Goal: Task Accomplishment & Management: Manage account settings

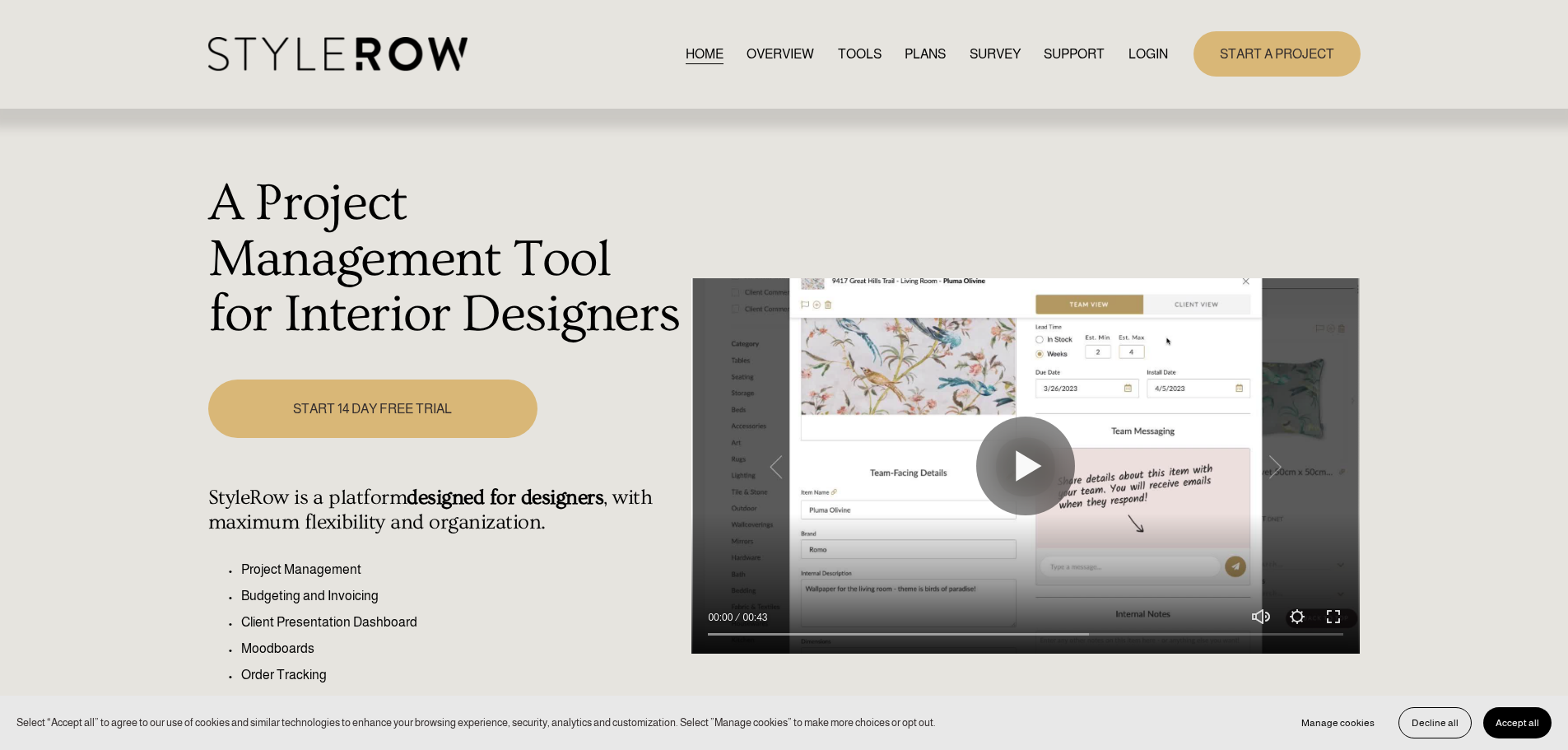
click at [1139, 54] on link "LOGIN" at bounding box center [1148, 54] width 40 height 23
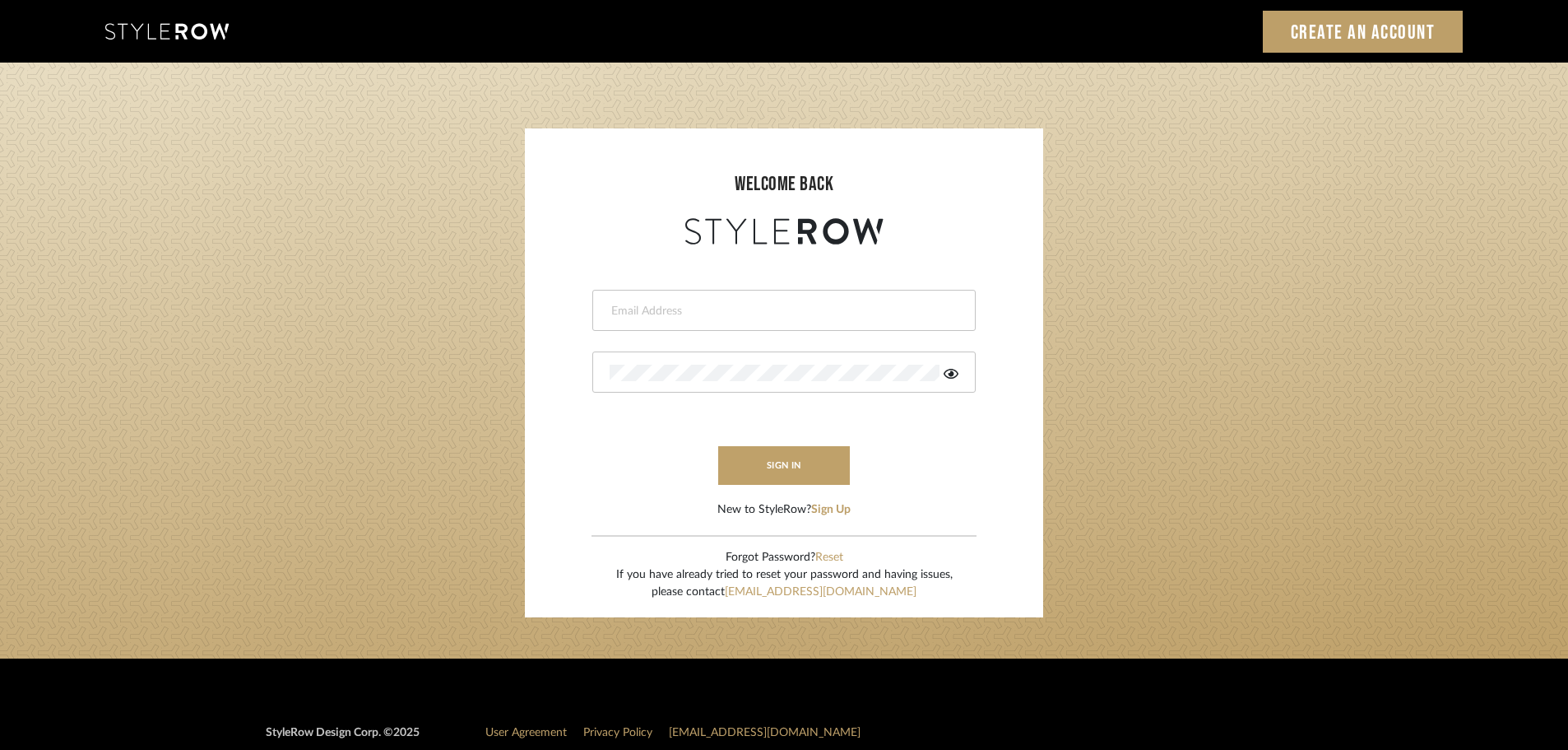
click at [609, 310] on div at bounding box center [783, 309] width 383 height 41
click at [663, 310] on input "email" at bounding box center [782, 311] width 344 height 16
type input "[DOMAIN_NAME][EMAIL_ADDRESS][DOMAIN_NAME]"
click at [755, 456] on button "sign in" at bounding box center [783, 465] width 131 height 39
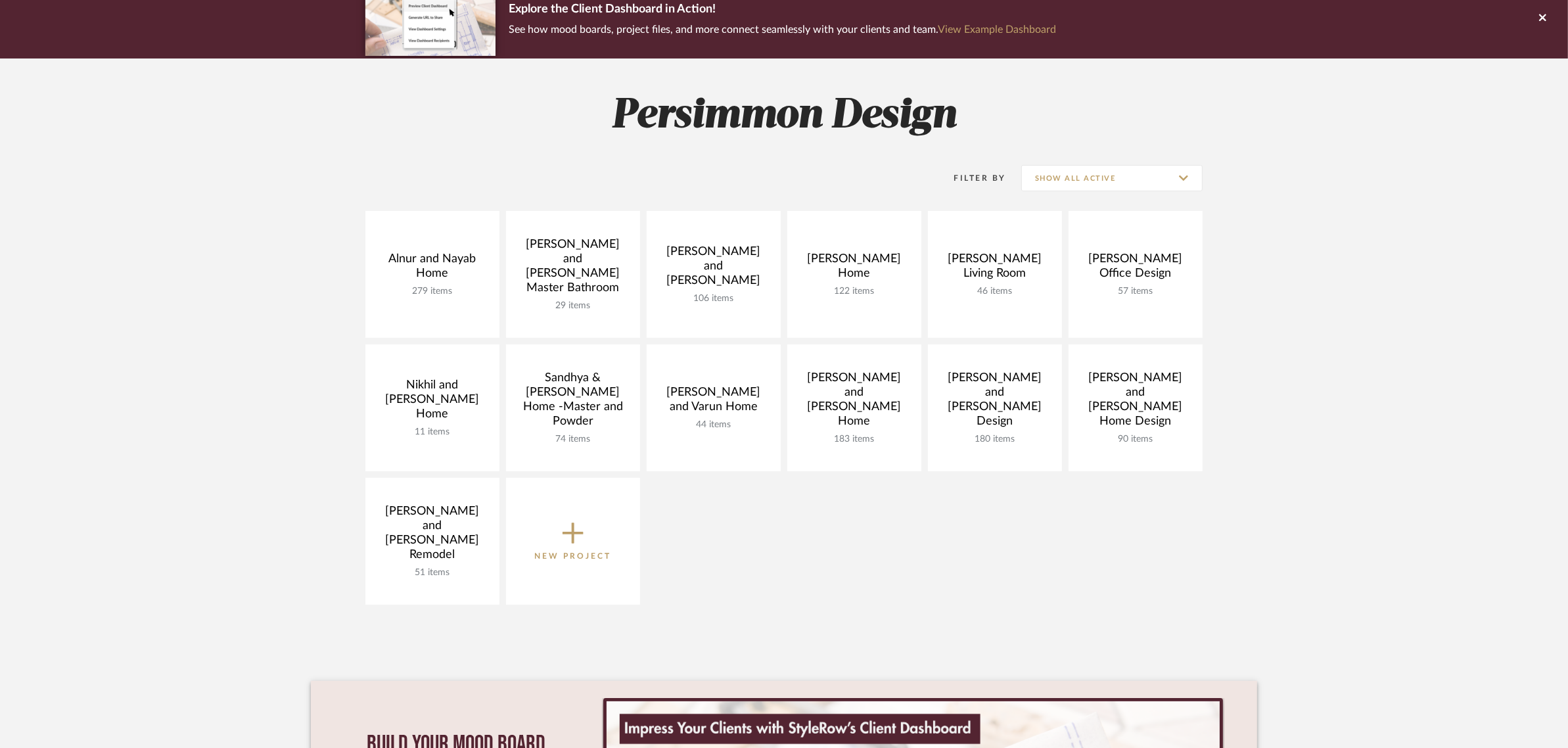
scroll to position [164, 0]
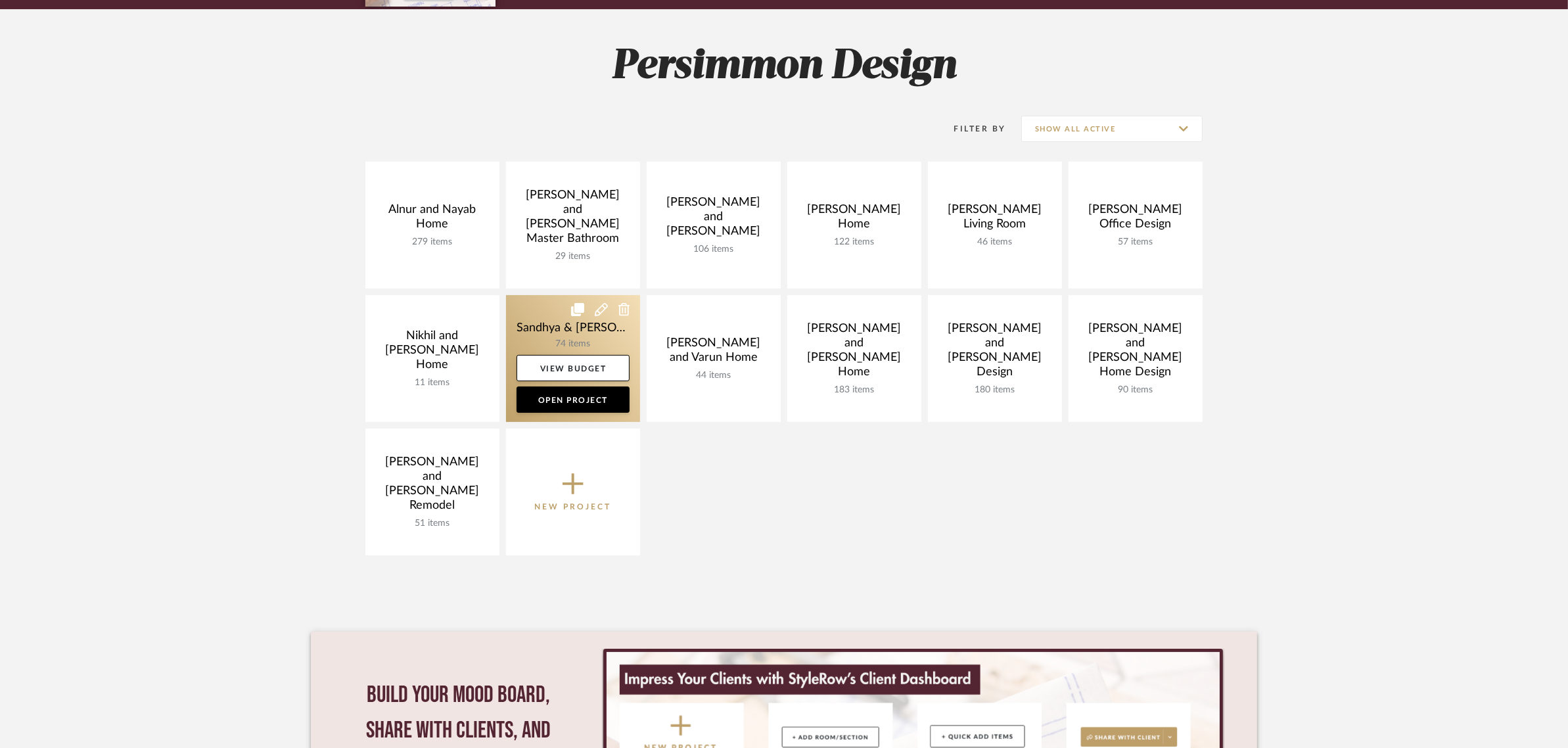
click at [528, 327] on link at bounding box center [573, 358] width 134 height 127
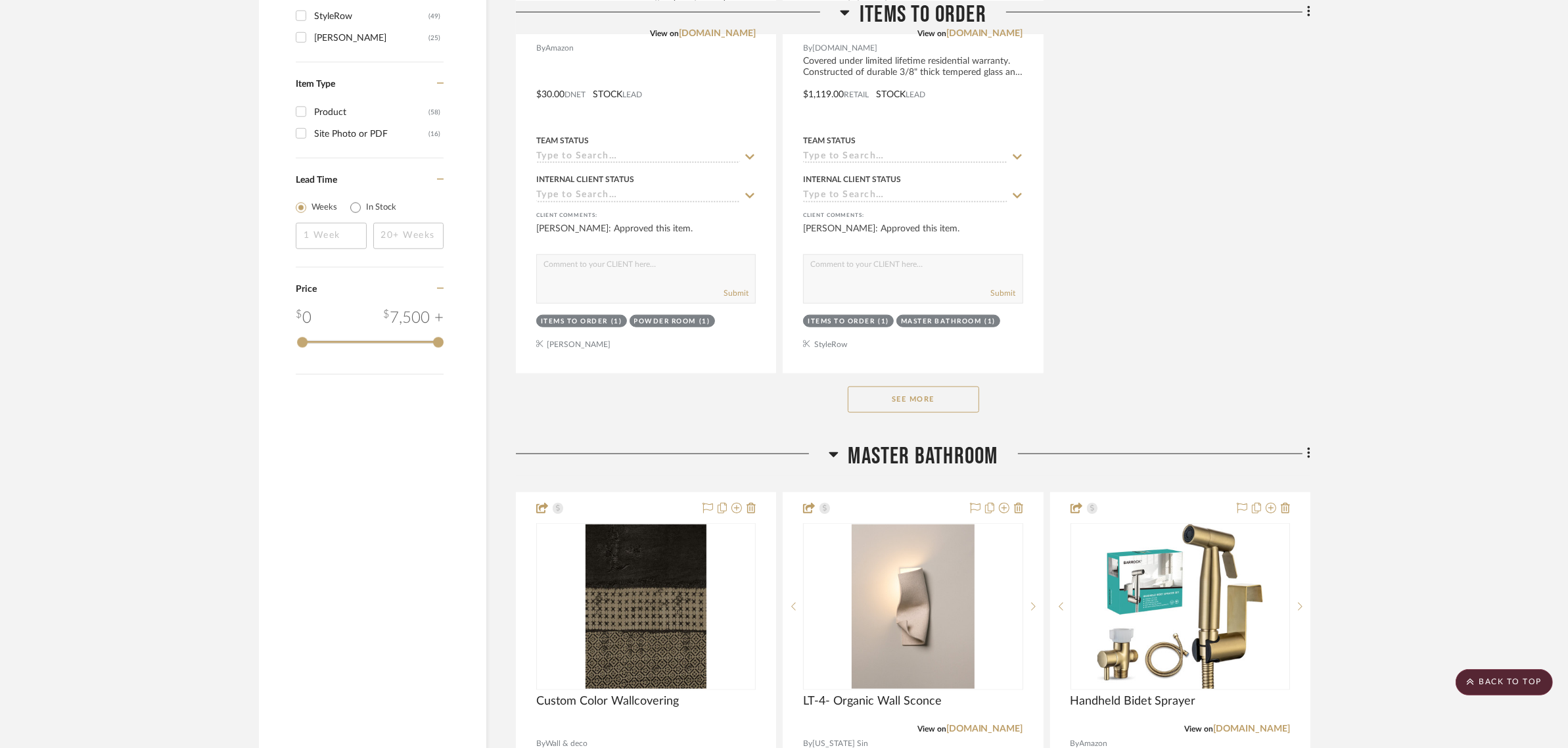
scroll to position [1807, 0]
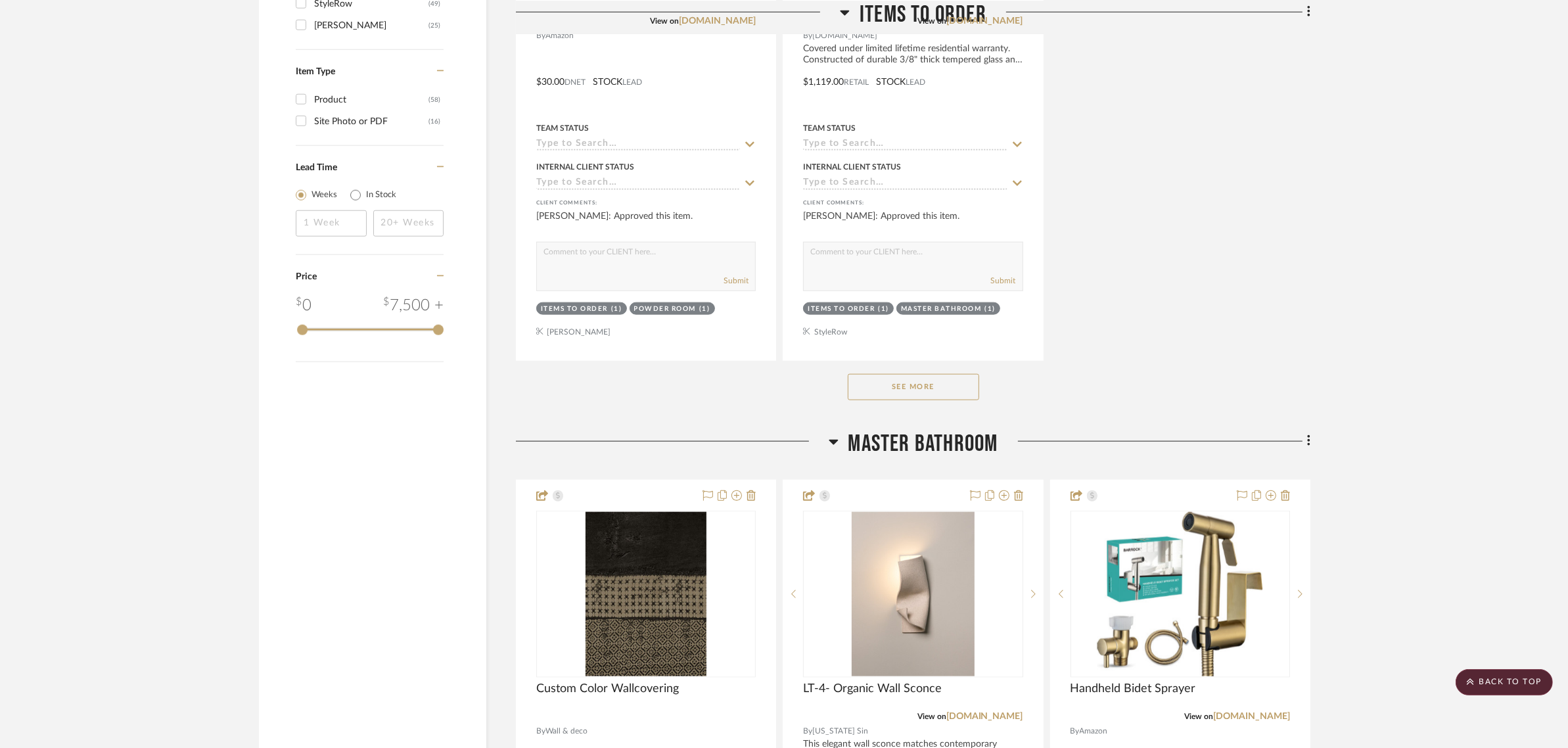
click at [902, 374] on button "See More" at bounding box center [914, 387] width 132 height 26
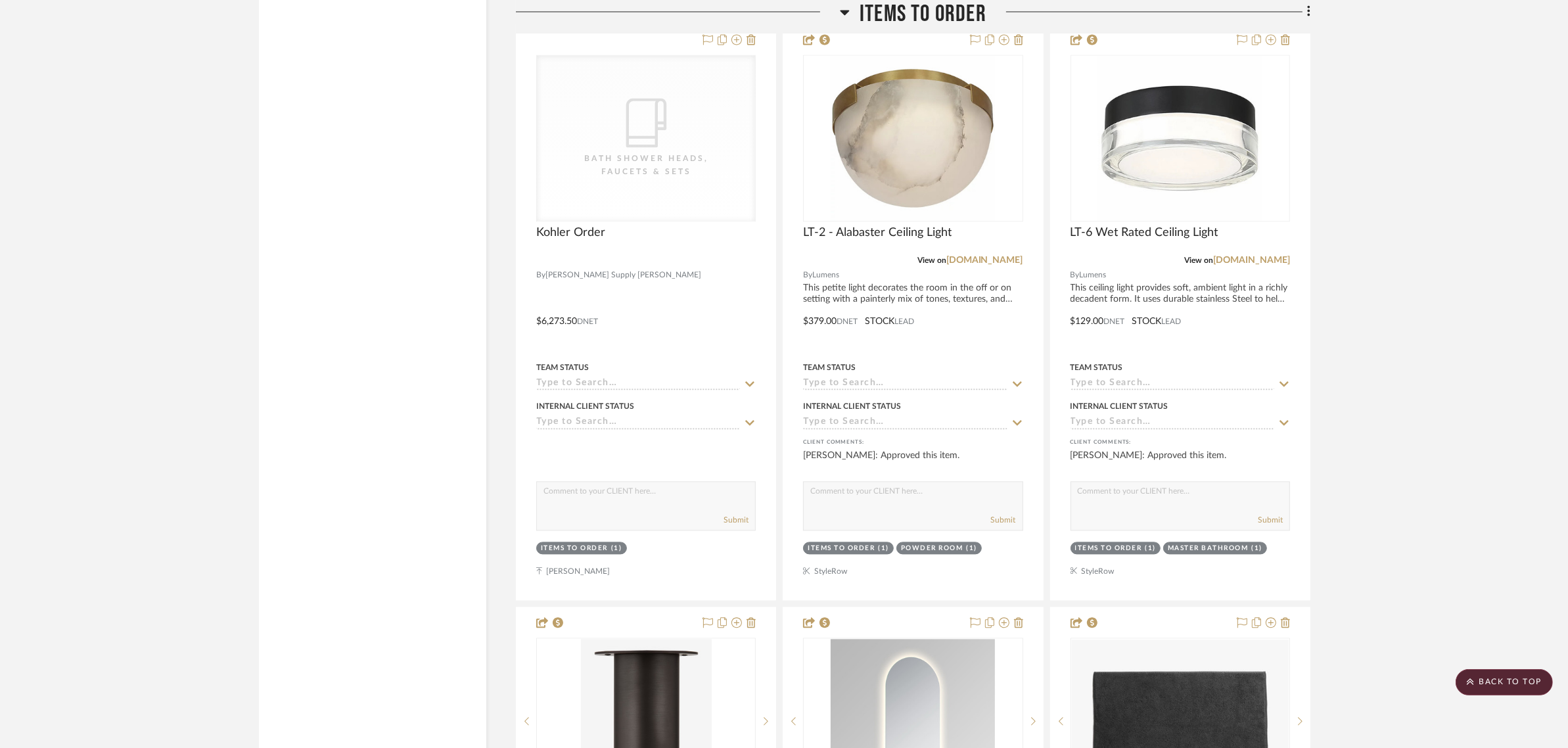
scroll to position [3779, 0]
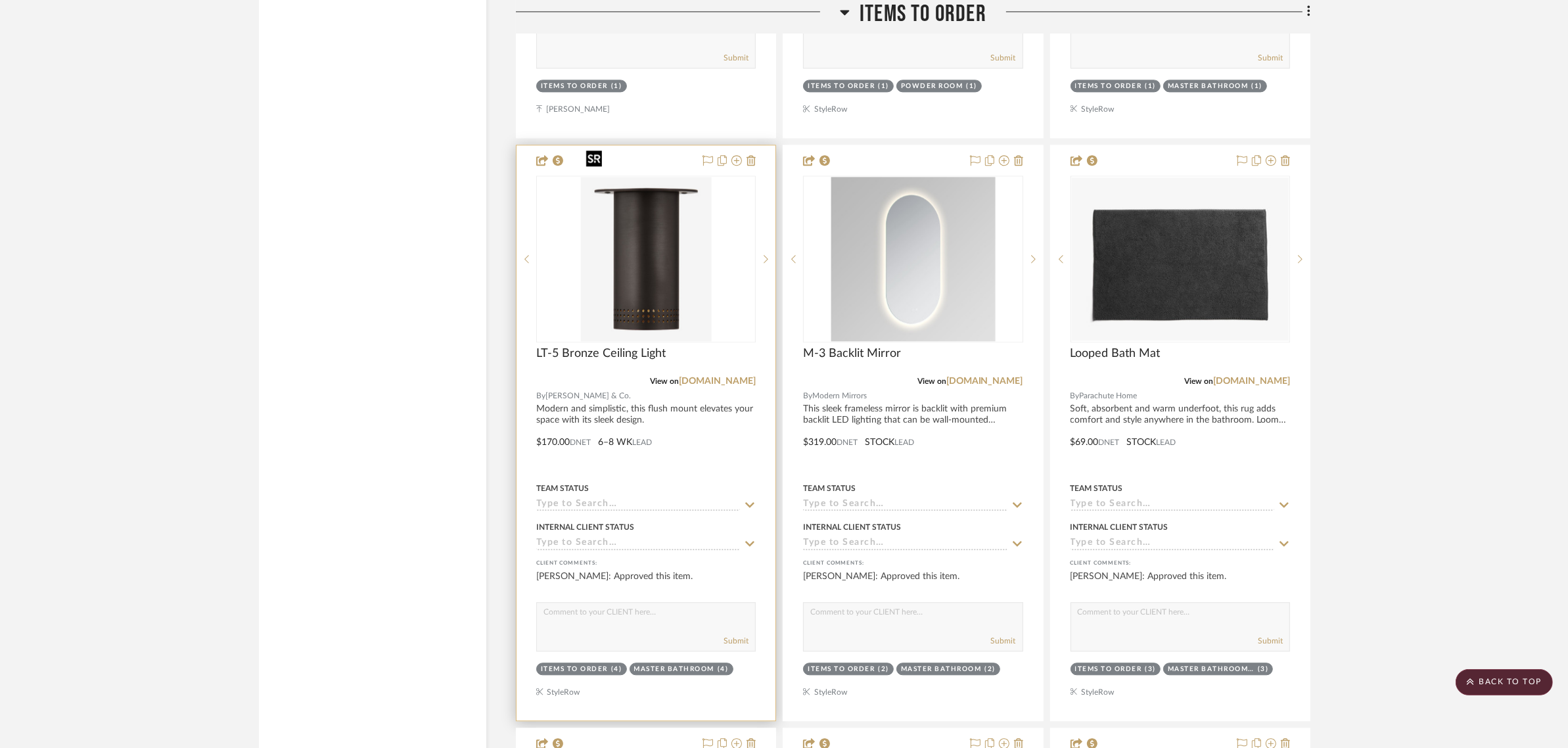
click at [635, 222] on img "0" at bounding box center [646, 259] width 131 height 164
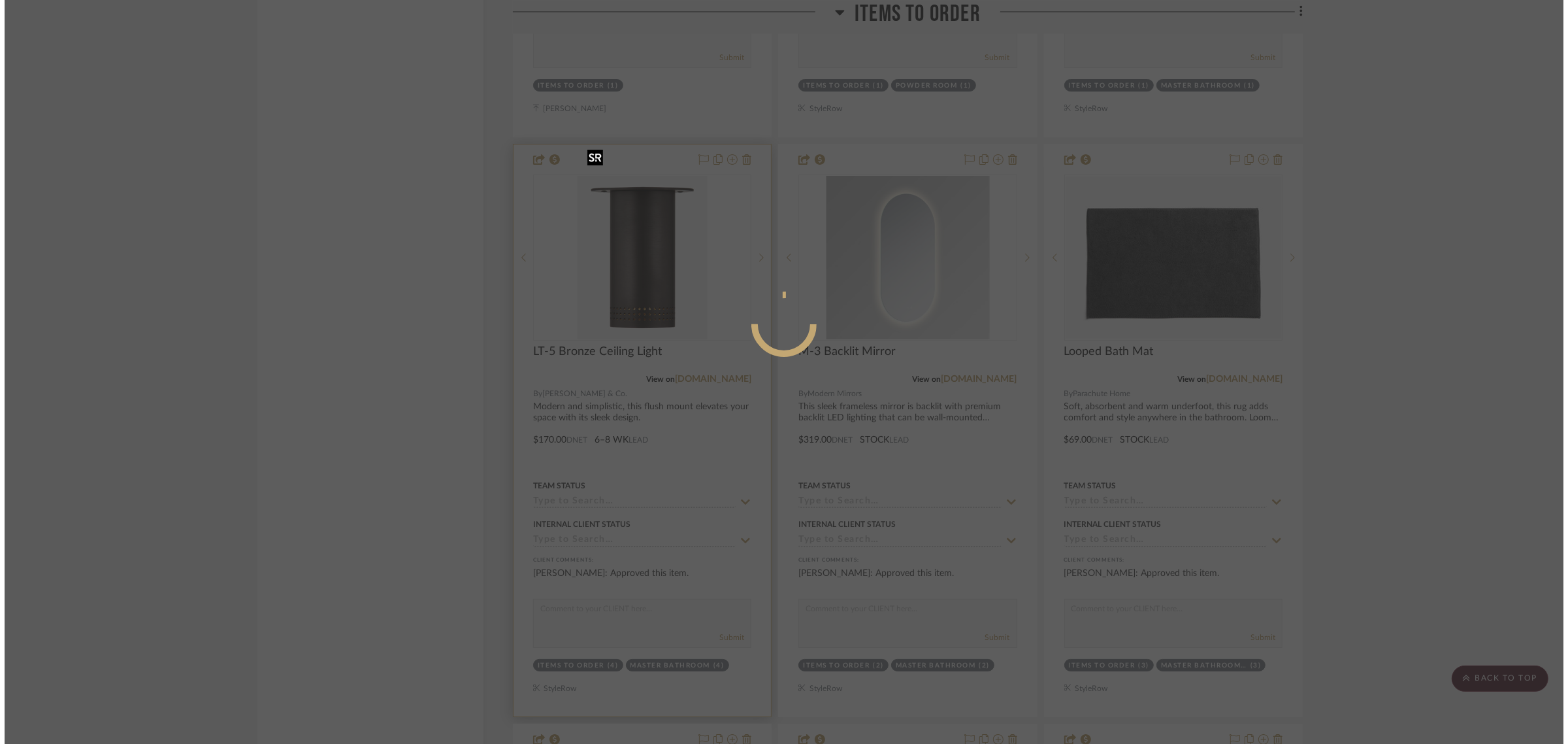
scroll to position [0, 0]
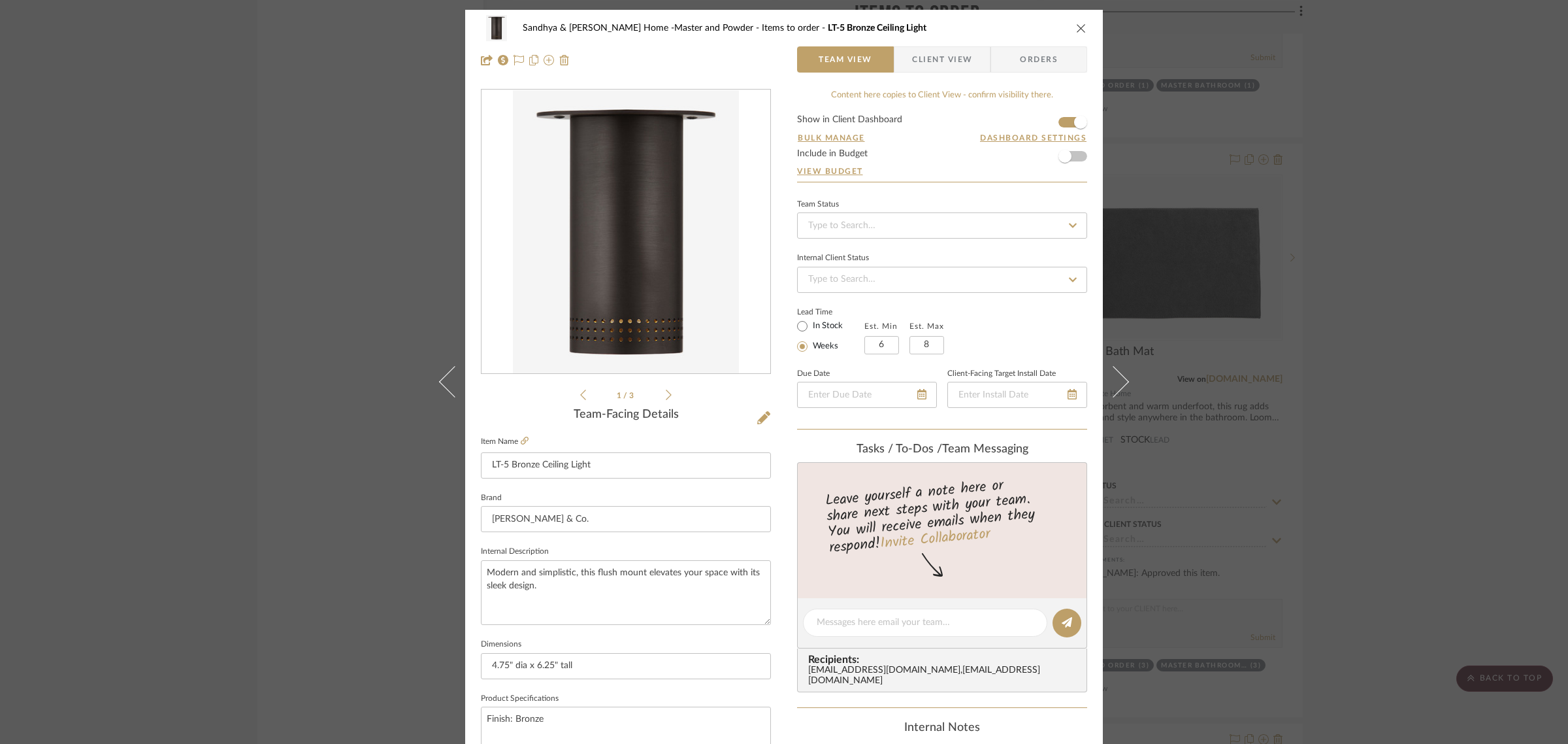
click at [1070, 24] on div "Sandhya & Kamesh Home -Master and Powder Items to order LT-5 Bronze Ceiling Lig…" at bounding box center [784, 28] width 606 height 26
click at [1080, 30] on icon "close" at bounding box center [1081, 28] width 11 height 11
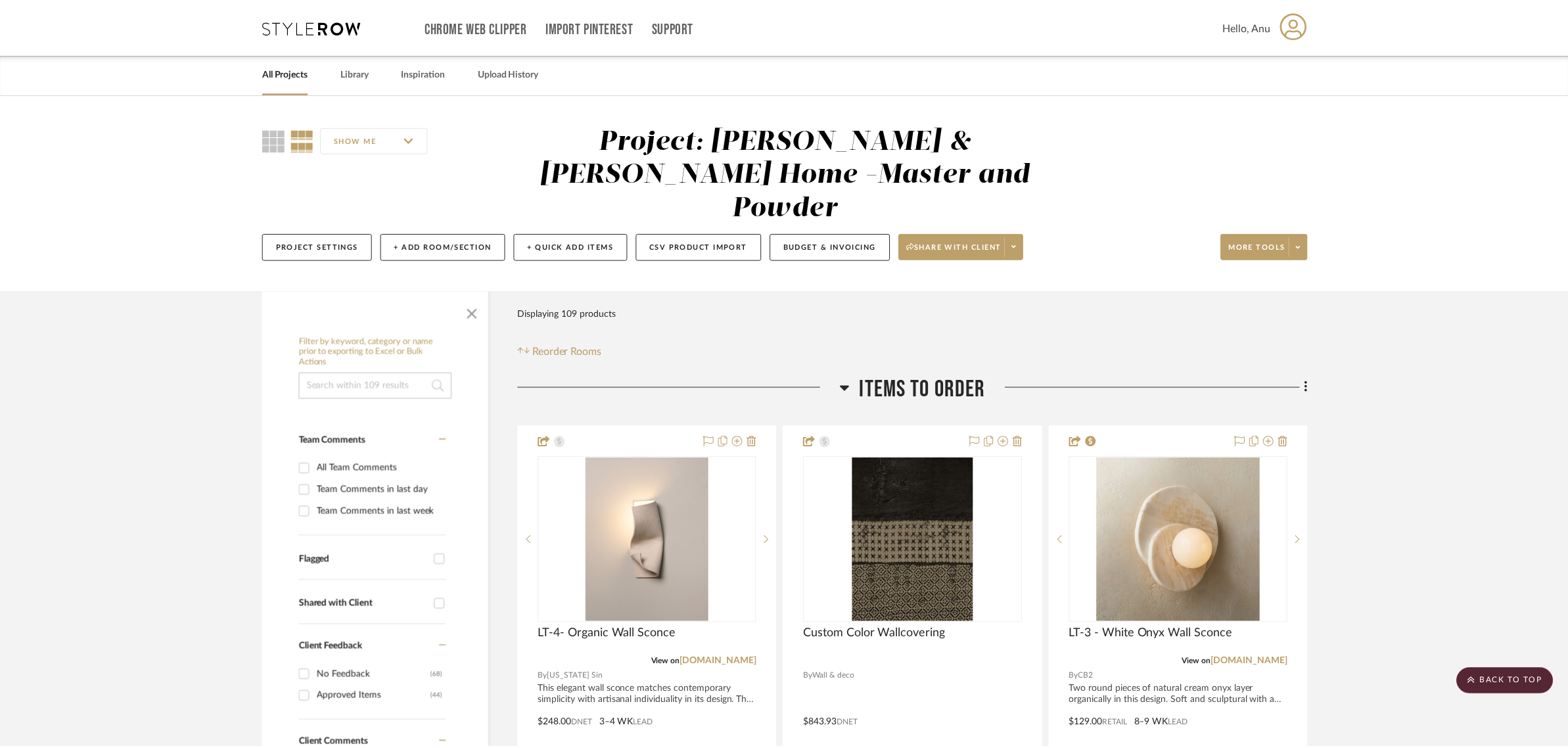
scroll to position [3779, 0]
